Goal: Information Seeking & Learning: Learn about a topic

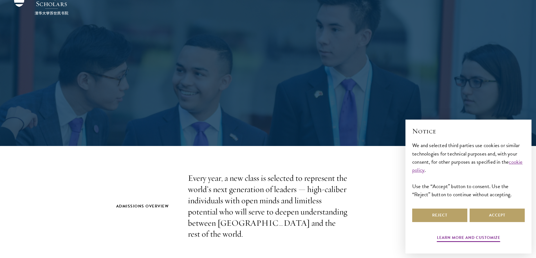
click at [383, 174] on div "Admissions Overview Every year, a new class is selected to represent the world’…" at bounding box center [268, 206] width 304 height 67
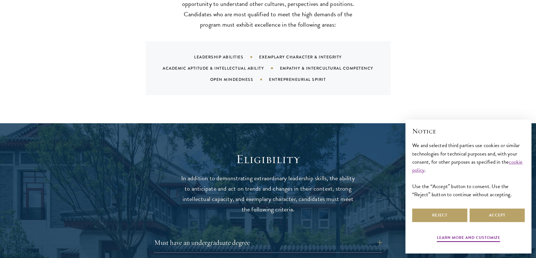
scroll to position [675, 0]
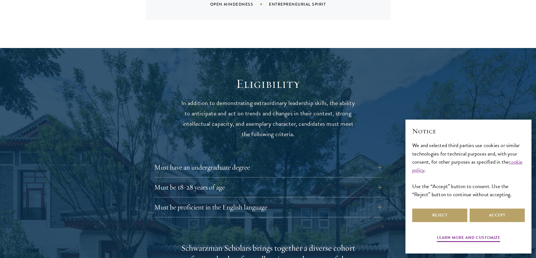
click at [230, 163] on div "Must have an undergraduate degree Applicants who are currently enrolled in unde…" at bounding box center [268, 169] width 228 height 17
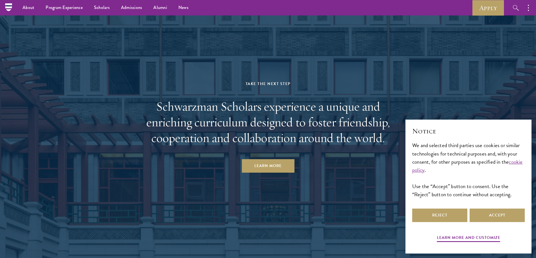
scroll to position [2699, 0]
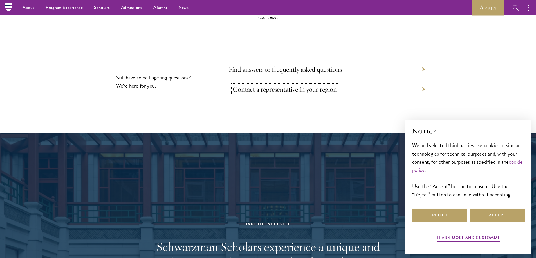
click at [315, 85] on link "Contact a representative in your region" at bounding box center [285, 89] width 104 height 9
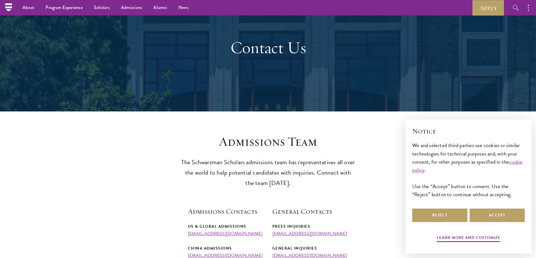
scroll to position [28, 0]
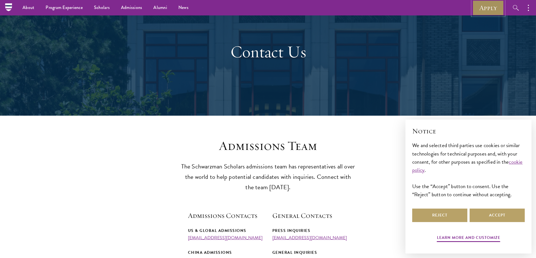
click at [491, 9] on link "Apply" at bounding box center [487, 7] width 31 height 15
